Goal: Task Accomplishment & Management: Use online tool/utility

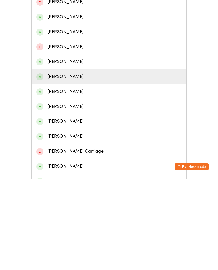
type input "[PERSON_NAME]"
click at [94, 171] on div "[PERSON_NAME]" at bounding box center [108, 167] width 145 height 8
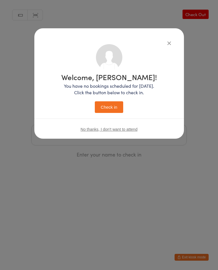
click at [116, 108] on button "Check in" at bounding box center [109, 107] width 28 height 12
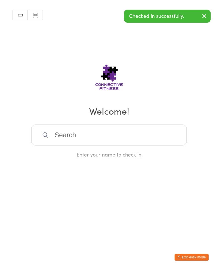
click at [130, 139] on input "search" at bounding box center [108, 135] width 155 height 21
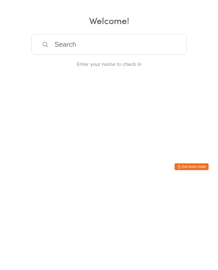
click at [188, 95] on html "You have now entered Kiosk Mode. Members will be able to check themselves in us…" at bounding box center [109, 135] width 218 height 270
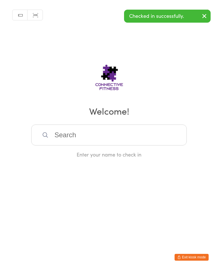
click at [206, 15] on icon "button" at bounding box center [204, 15] width 7 height 7
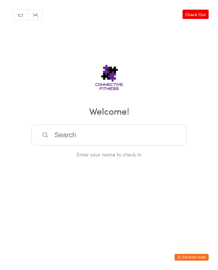
click at [204, 10] on link "Check Out" at bounding box center [195, 14] width 26 height 9
click at [131, 140] on input "search" at bounding box center [108, 135] width 155 height 21
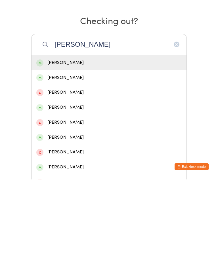
type input "[PERSON_NAME]"
click at [86, 150] on div "[PERSON_NAME]" at bounding box center [108, 154] width 145 height 8
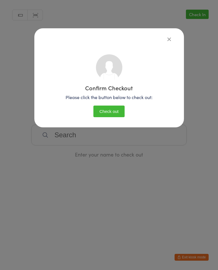
click at [111, 111] on button "Check out" at bounding box center [108, 112] width 31 height 12
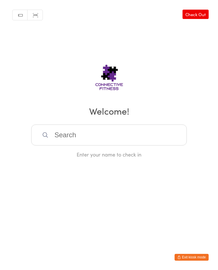
click at [201, 12] on link "Check Out" at bounding box center [195, 14] width 26 height 9
click at [66, 135] on input "search" at bounding box center [108, 135] width 155 height 21
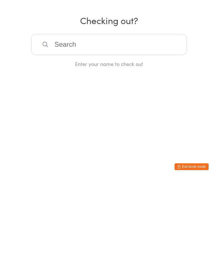
click at [217, 95] on html "You have now entered Kiosk Mode. Members will be able to check themselves in us…" at bounding box center [109, 135] width 218 height 270
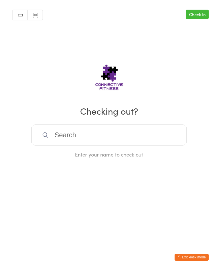
click at [205, 13] on link "Check In" at bounding box center [197, 14] width 23 height 9
click at [149, 139] on input "search" at bounding box center [108, 135] width 155 height 21
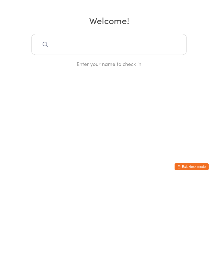
type input "B"
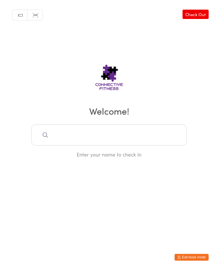
click at [200, 19] on link "Check Out" at bounding box center [195, 14] width 26 height 9
click at [86, 167] on html "You have now entered Kiosk Mode. Members will be able to check themselves in us…" at bounding box center [109, 135] width 218 height 270
click at [68, 131] on input "search" at bounding box center [108, 135] width 155 height 21
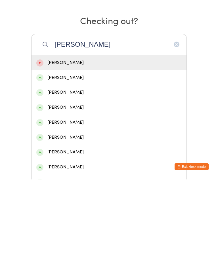
type input "[PERSON_NAME]"
click at [81, 194] on div "[PERSON_NAME]" at bounding box center [108, 198] width 145 height 8
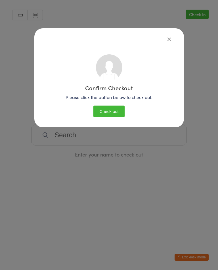
click at [117, 113] on button "Check out" at bounding box center [108, 112] width 31 height 12
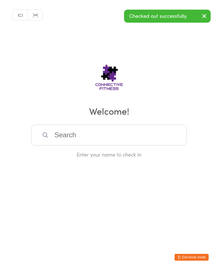
click at [208, 18] on button "button" at bounding box center [204, 16] width 12 height 13
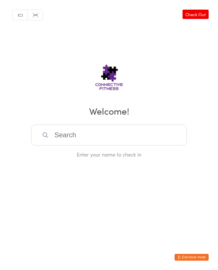
click at [204, 11] on link "Check Out" at bounding box center [195, 14] width 26 height 9
click at [141, 141] on input "search" at bounding box center [108, 135] width 155 height 21
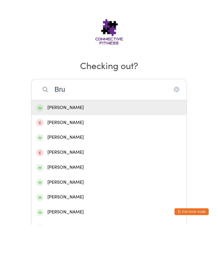
type input "Bru"
click at [101, 150] on div "[PERSON_NAME]" at bounding box center [108, 154] width 145 height 8
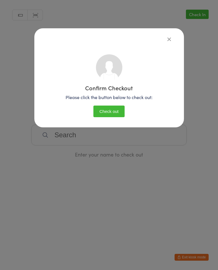
click at [119, 112] on button "Check out" at bounding box center [108, 112] width 31 height 12
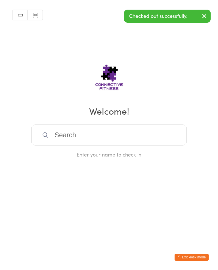
click at [120, 140] on input "search" at bounding box center [108, 135] width 155 height 21
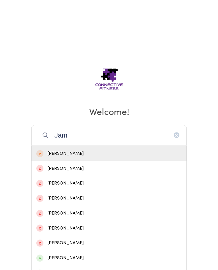
scroll to position [69, 0]
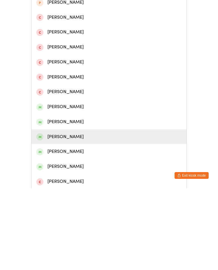
type input "Jam"
click at [85, 215] on div "[PERSON_NAME]" at bounding box center [108, 219] width 145 height 8
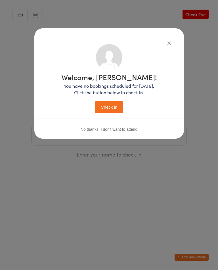
click at [109, 112] on button "Check in" at bounding box center [109, 107] width 28 height 12
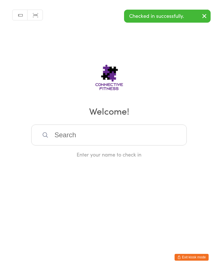
click at [212, 13] on div "Manual search Scanner input Check Out Welcome! Enter your name to check in" at bounding box center [109, 79] width 218 height 158
click at [208, 13] on button "button" at bounding box center [204, 16] width 12 height 13
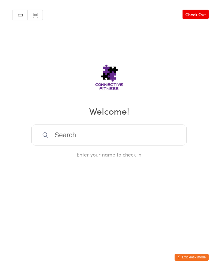
click at [207, 15] on link "Check Out" at bounding box center [195, 14] width 26 height 9
click at [133, 134] on input "search" at bounding box center [108, 135] width 155 height 21
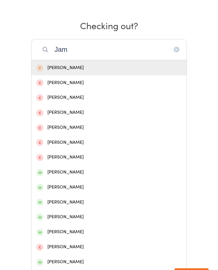
scroll to position [107, 0]
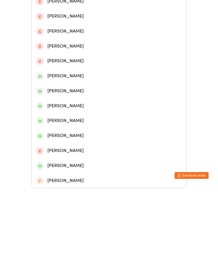
type input "Jam"
click at [77, 180] on div "[PERSON_NAME]" at bounding box center [108, 187] width 155 height 15
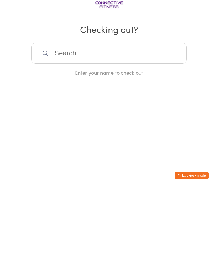
scroll to position [0, 0]
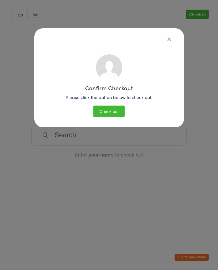
click at [108, 106] on button "Check out" at bounding box center [108, 112] width 31 height 12
